Goal: Navigation & Orientation: Find specific page/section

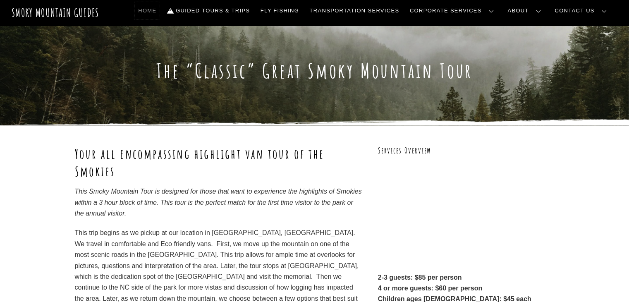
click at [160, 14] on link "Home" at bounding box center [147, 10] width 25 height 17
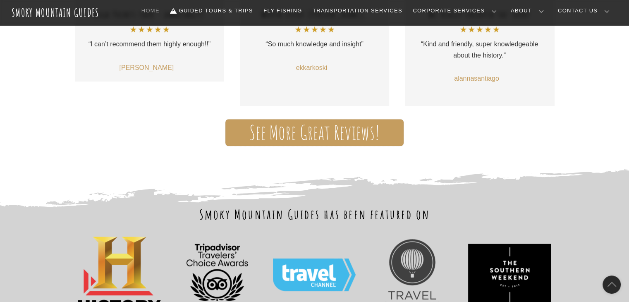
scroll to position [661, 0]
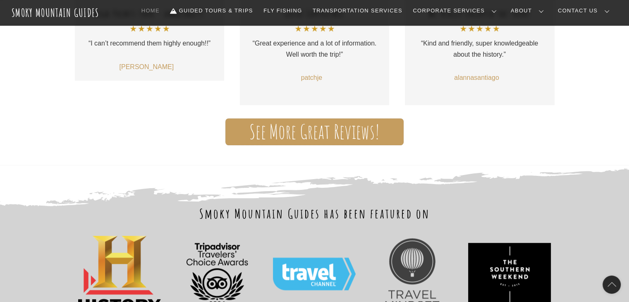
click at [333, 129] on span "See More Great Reviews!" at bounding box center [314, 131] width 130 height 9
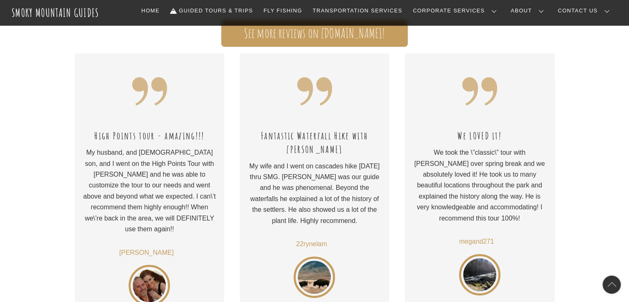
scroll to position [372, 0]
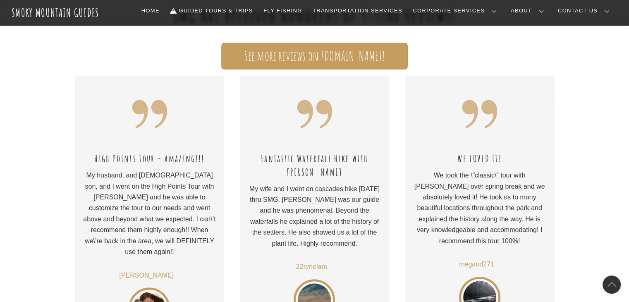
click at [477, 183] on div "We LOVED it! We took the \”classic\” tour with Clayton over spring break and we…" at bounding box center [479, 201] width 133 height 234
click at [475, 149] on div "We LOVED it! We took the \”classic\” tour with Clayton over spring break and we…" at bounding box center [479, 201] width 133 height 234
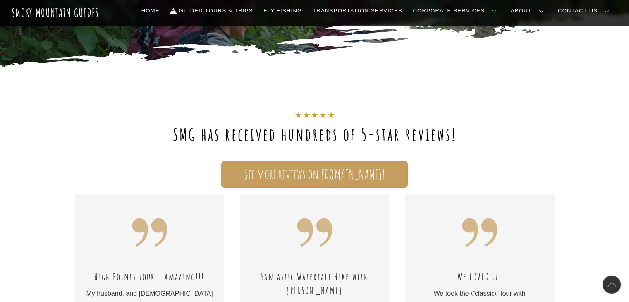
scroll to position [248, 0]
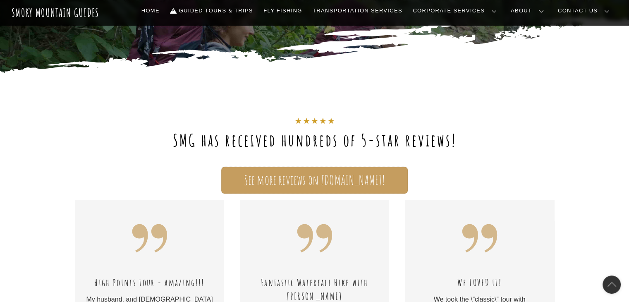
click at [329, 179] on span "See more reviews on TripAdvisor.com!" at bounding box center [314, 180] width 141 height 9
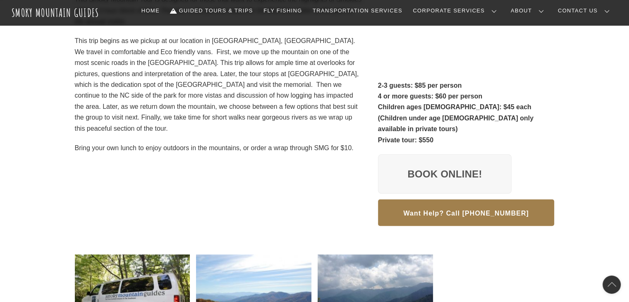
scroll to position [207, 0]
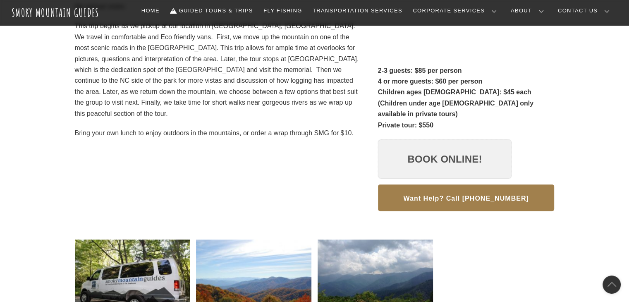
click at [457, 154] on link "Book Online!" at bounding box center [445, 159] width 134 height 40
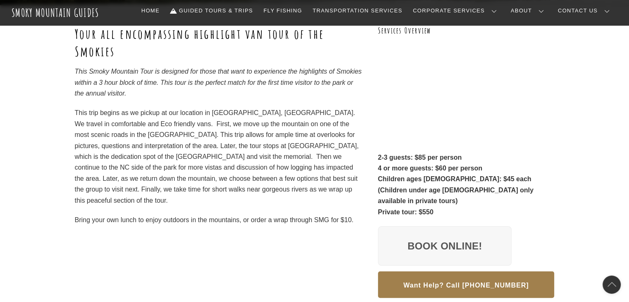
scroll to position [0, 0]
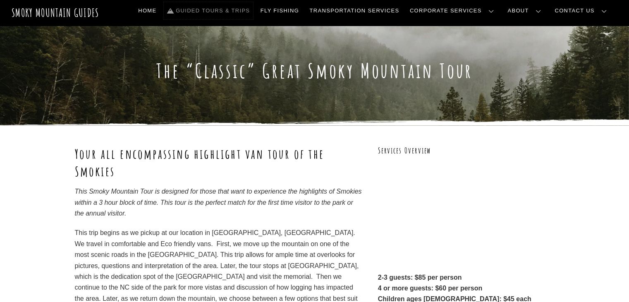
click at [251, 9] on link "Guided Tours & Trips" at bounding box center [208, 10] width 89 height 17
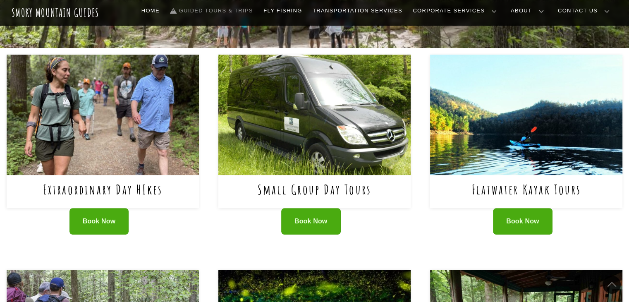
scroll to position [331, 0]
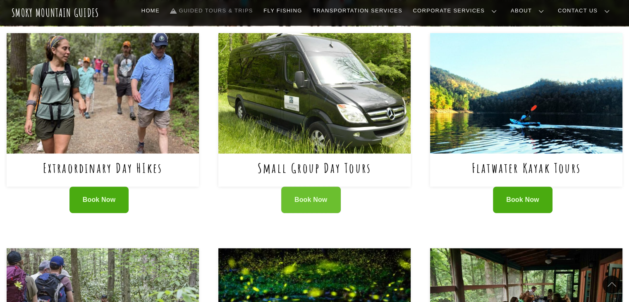
click at [309, 197] on span "Book Now" at bounding box center [310, 200] width 33 height 9
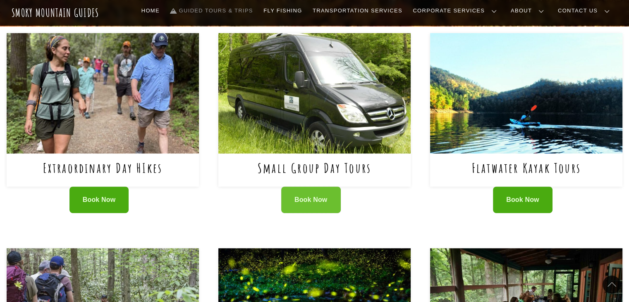
click at [322, 203] on span "Book Now" at bounding box center [310, 200] width 33 height 9
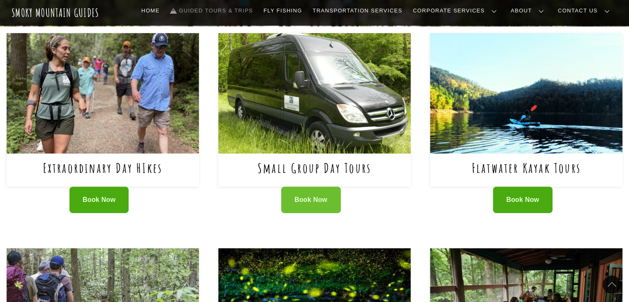
click at [326, 198] on span "Book Now" at bounding box center [310, 200] width 33 height 9
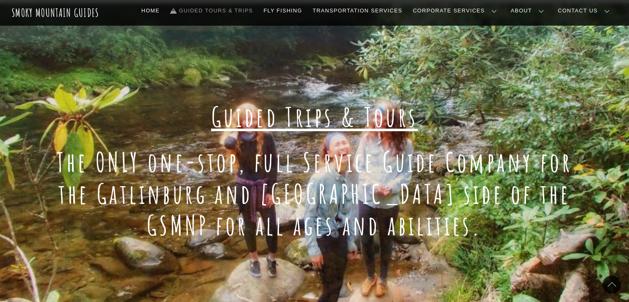
scroll to position [0, 0]
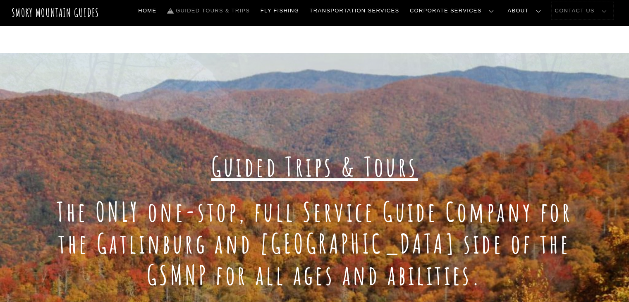
click at [594, 12] on link "Contact Us" at bounding box center [582, 10] width 62 height 17
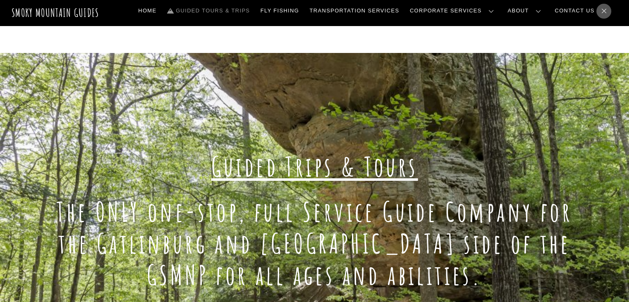
click at [0, 0] on link "Reservations, Forms, Trip Packets" at bounding box center [0, 0] width 0 height 0
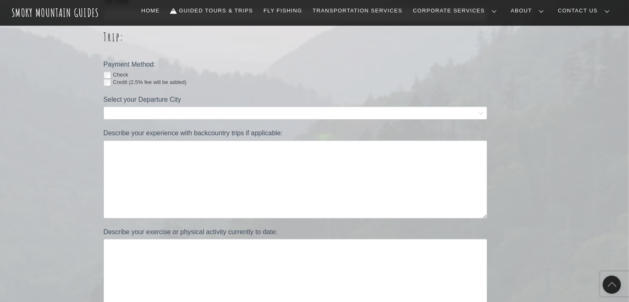
scroll to position [455, 0]
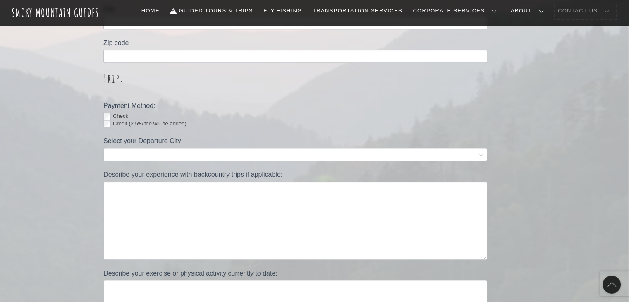
click at [593, 12] on link "Contact Us" at bounding box center [585, 10] width 62 height 17
click at [0, 0] on link "Contact Us" at bounding box center [0, 0] width 0 height 0
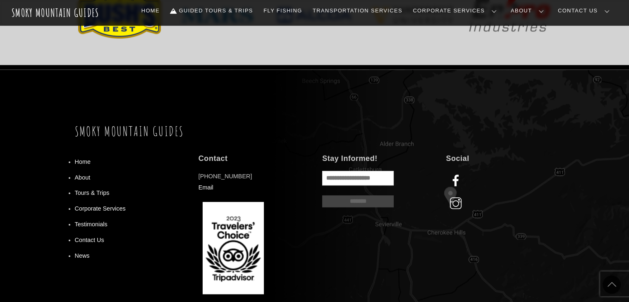
scroll to position [661, 0]
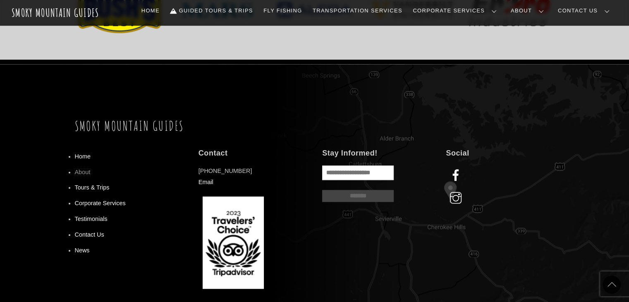
click at [84, 175] on link "About" at bounding box center [83, 172] width 16 height 7
